Goal: Transaction & Acquisition: Book appointment/travel/reservation

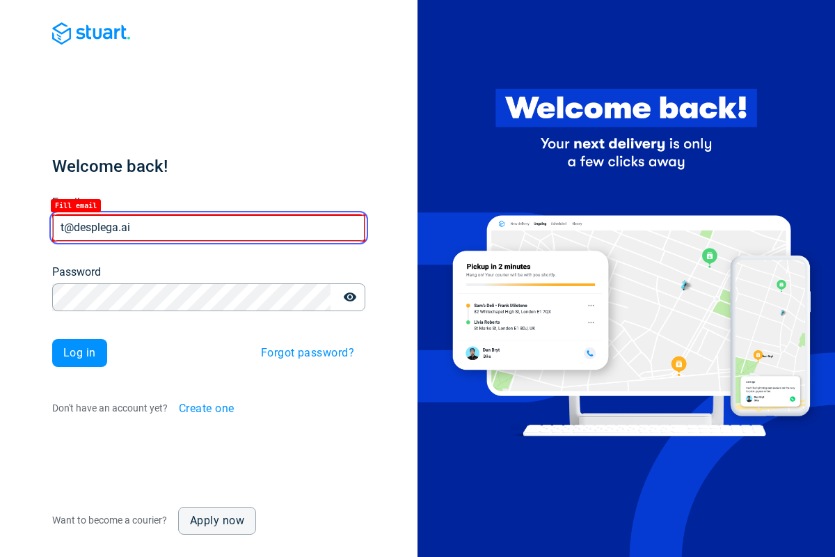
type input "t@desplega.ai"
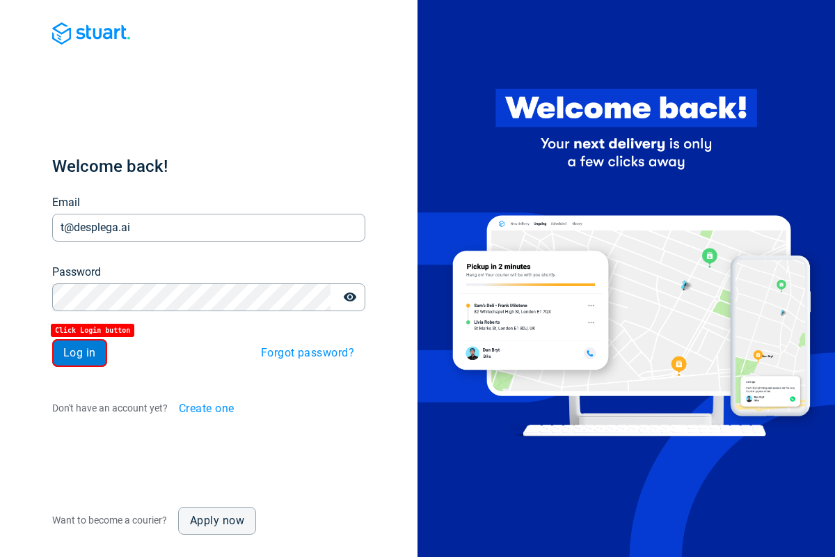
click at [79, 353] on span "Log in" at bounding box center [79, 352] width 33 height 11
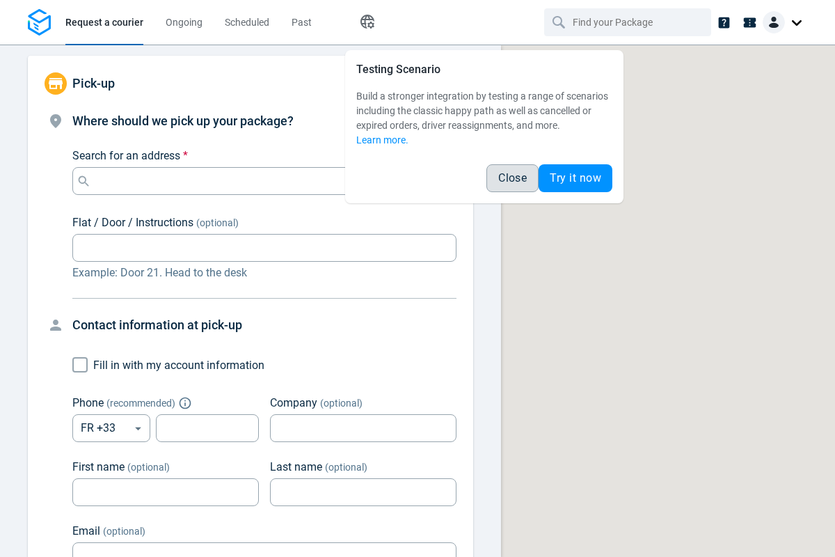
click at [512, 178] on span "Close" at bounding box center [512, 178] width 29 height 11
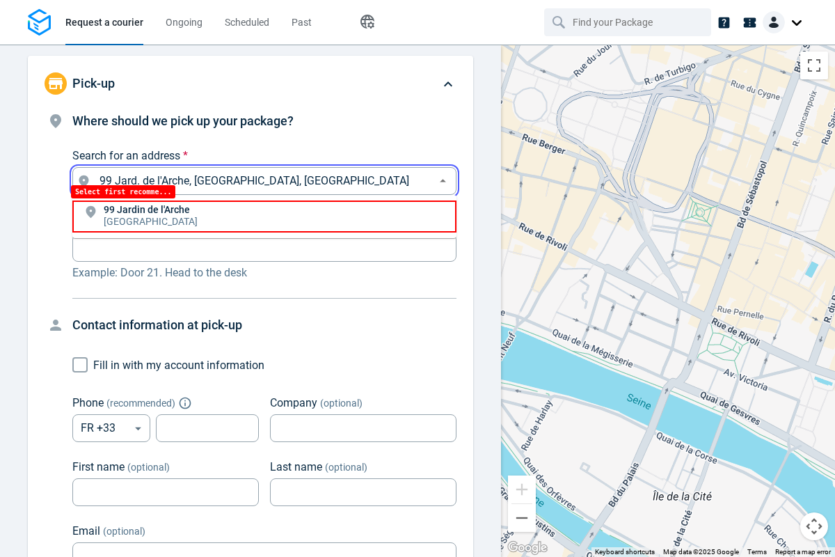
click at [265, 216] on li "[STREET_ADDRESS]" at bounding box center [264, 216] width 384 height 32
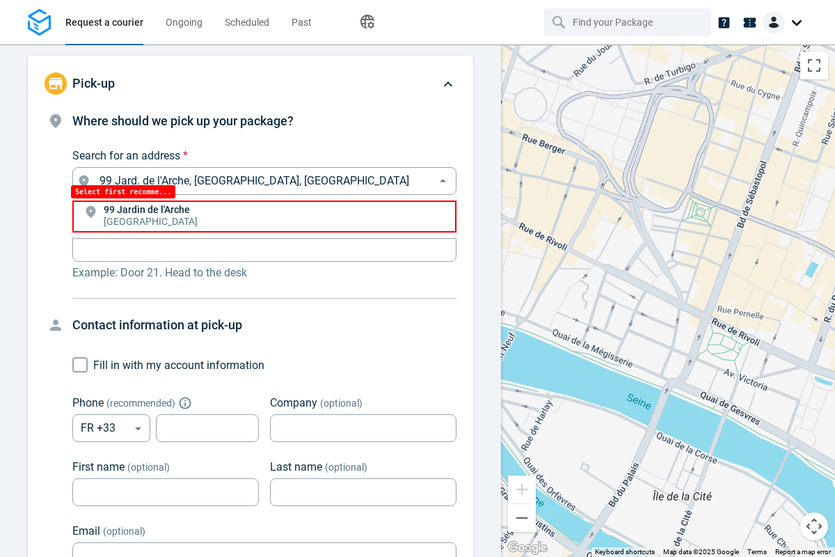
type input "99 Jard. de l'Arche, [GEOGRAPHIC_DATA], [GEOGRAPHIC_DATA]"
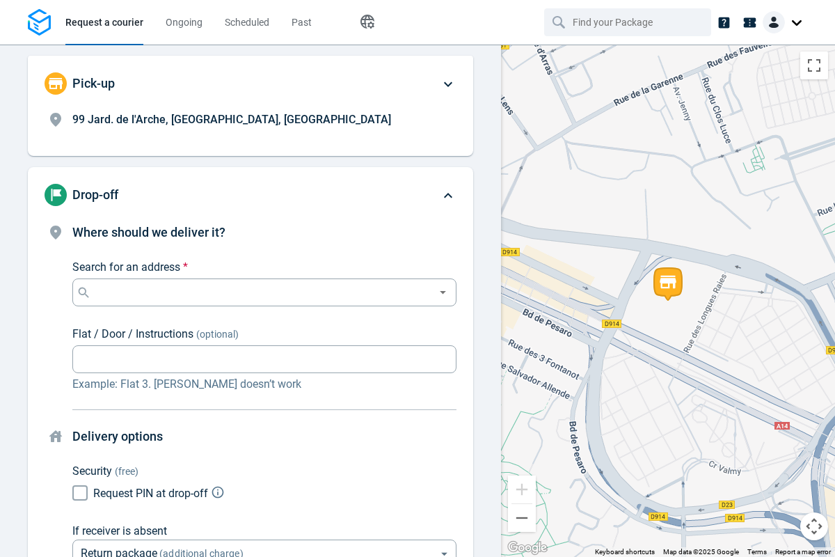
scroll to position [106, 0]
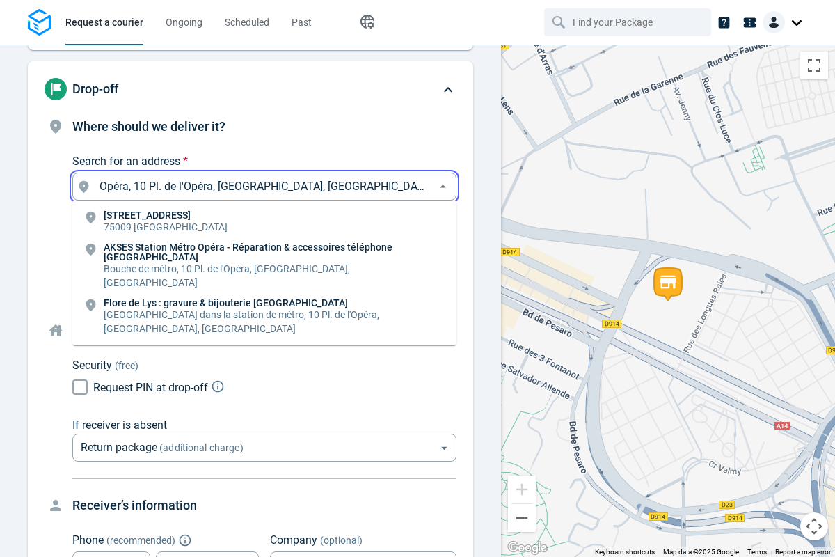
click at [265, 222] on li "[STREET_ADDRESS]" at bounding box center [264, 222] width 384 height 32
type input "10 Pl. de l'Opéra, [GEOGRAPHIC_DATA], [GEOGRAPHIC_DATA]"
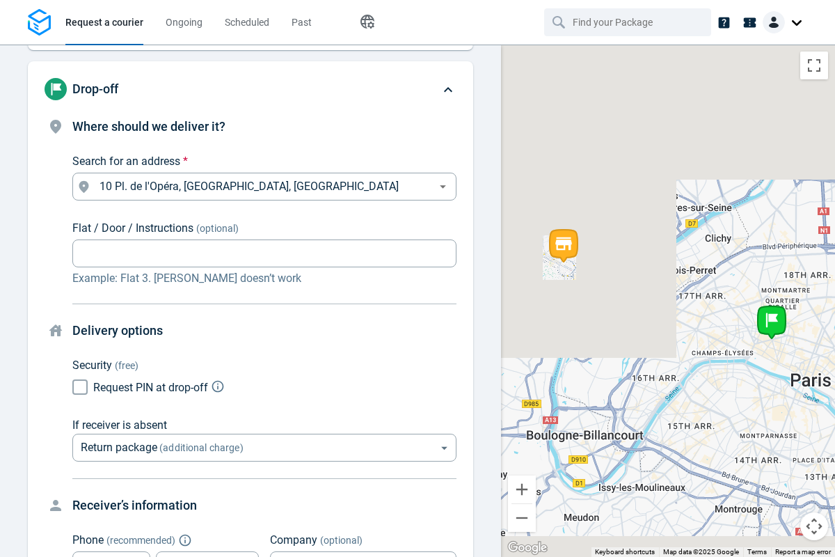
click at [265, 301] on body "Request a courier Ongoing Scheduled Past Happy Path Pick-up 99 Jard. de l'Arche…" at bounding box center [417, 278] width 835 height 557
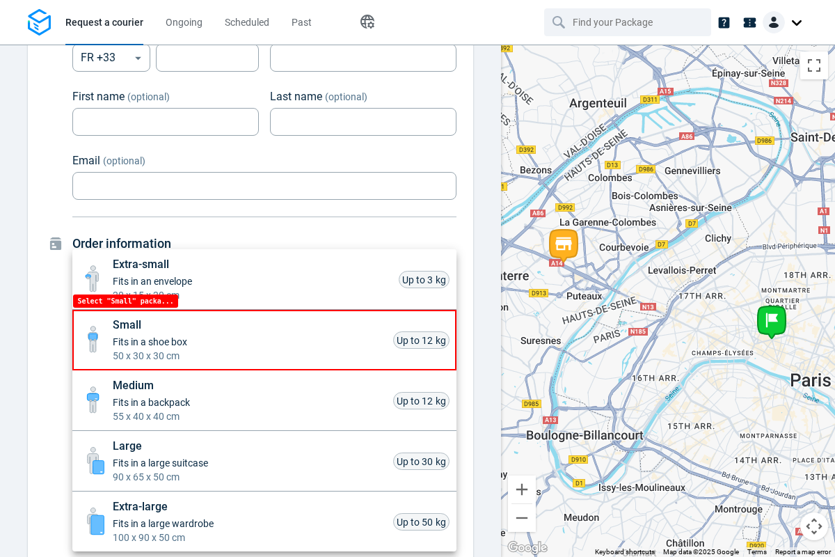
click at [265, 340] on li "Small Fits in a shoe box 50 x 30 x 30 cm Up to 12 kg" at bounding box center [264, 340] width 384 height 61
type input "small"
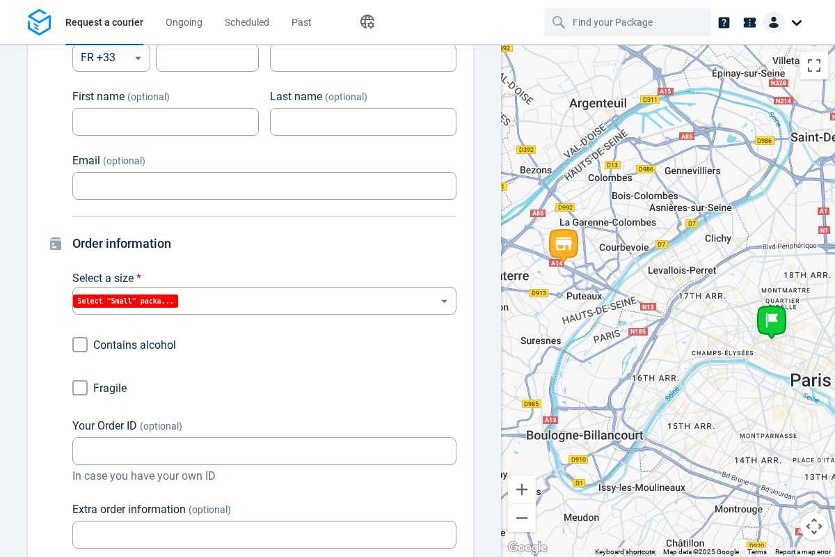
click at [71, 388] on div at bounding box center [417, 278] width 835 height 557
click at [71, 388] on input "Fragile" at bounding box center [80, 387] width 26 height 26
checkbox input "true"
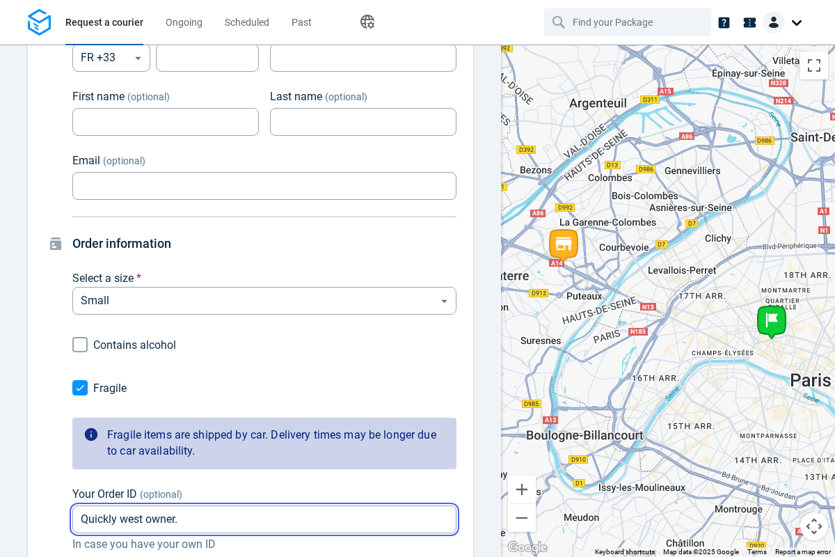
type input "Quickly west owner."
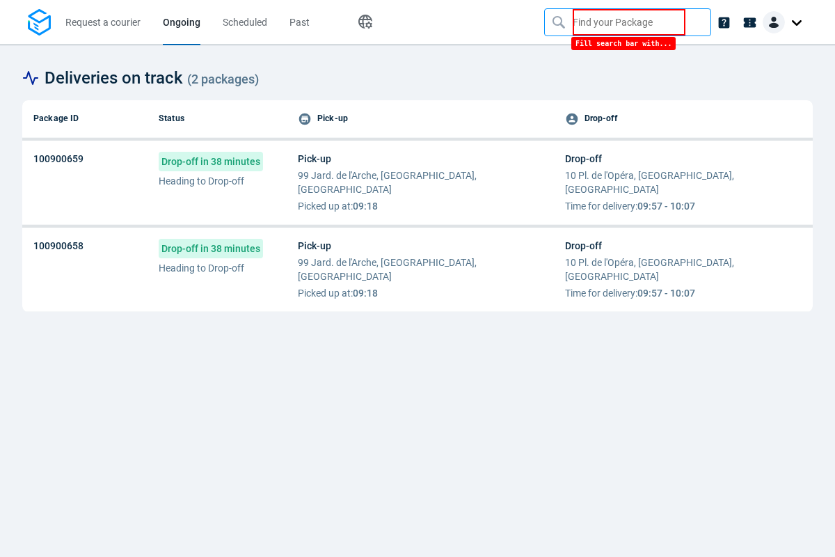
type input "Quickly west owner."
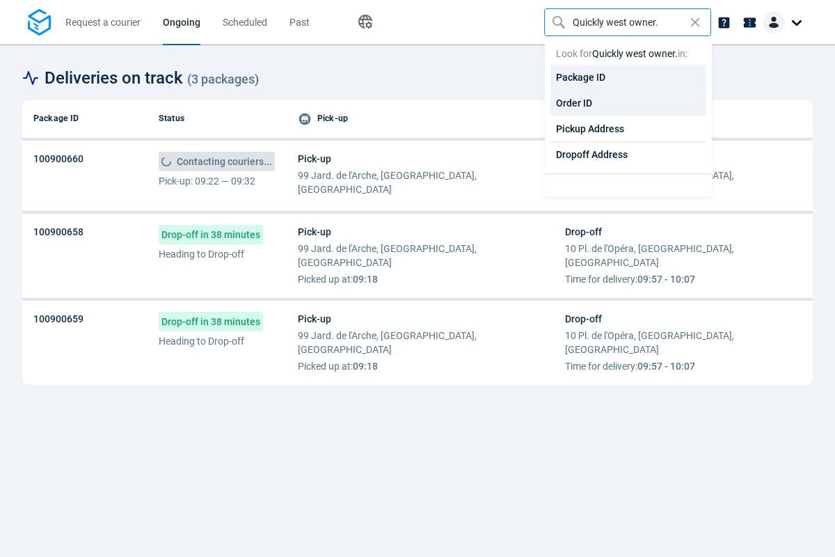
click at [629, 103] on div "Order ID" at bounding box center [629, 103] width 156 height 26
